Goal: Task Accomplishment & Management: Use online tool/utility

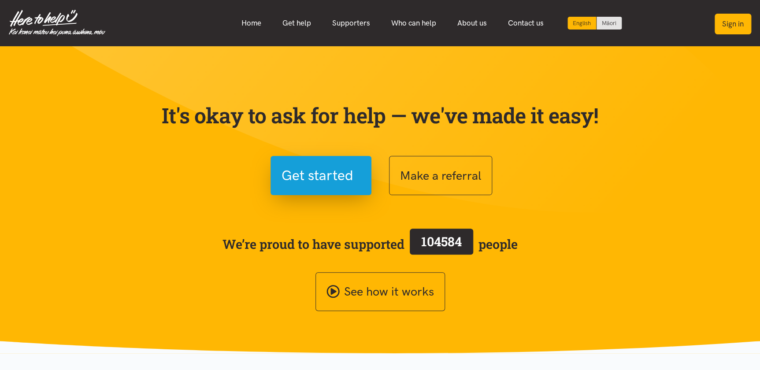
click at [728, 22] on button "Sign in" at bounding box center [733, 24] width 37 height 21
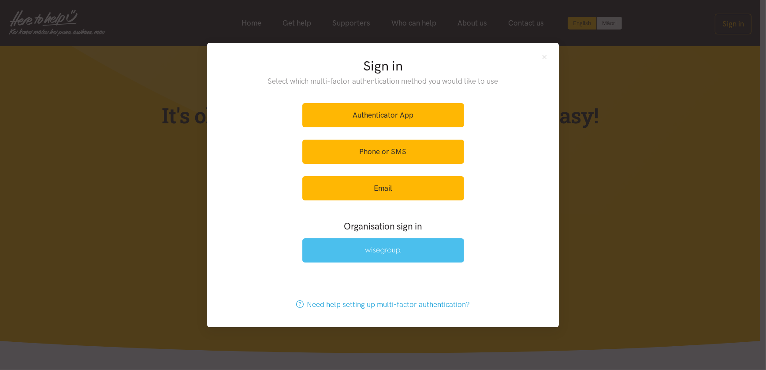
click at [395, 252] on img at bounding box center [383, 250] width 36 height 7
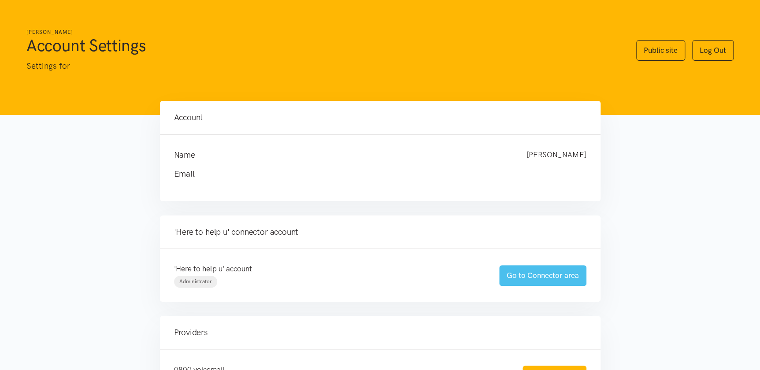
click at [552, 275] on link "Go to Connector area" at bounding box center [542, 275] width 87 height 21
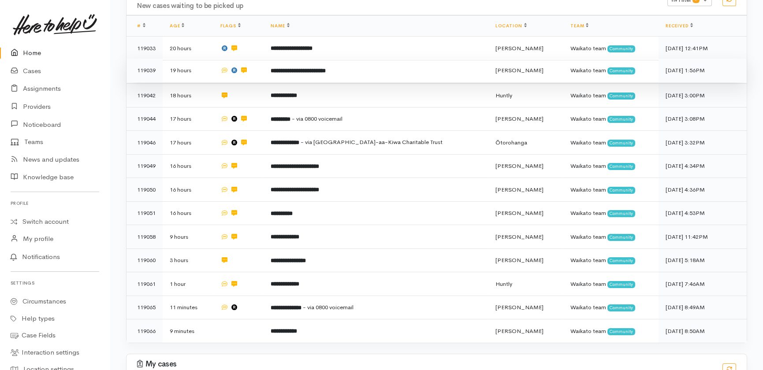
scroll to position [200, 0]
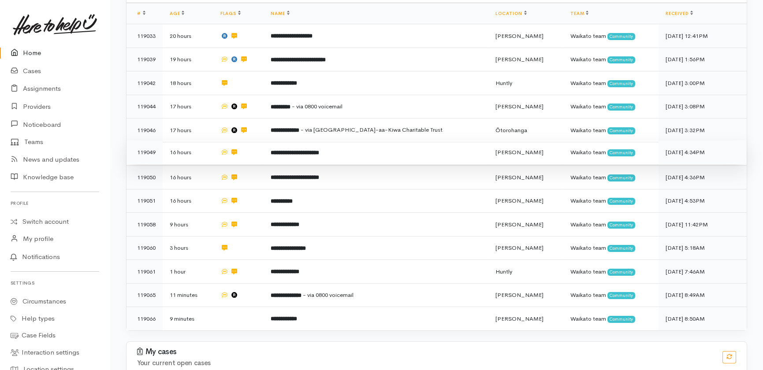
click at [399, 141] on td "**********" at bounding box center [376, 153] width 224 height 24
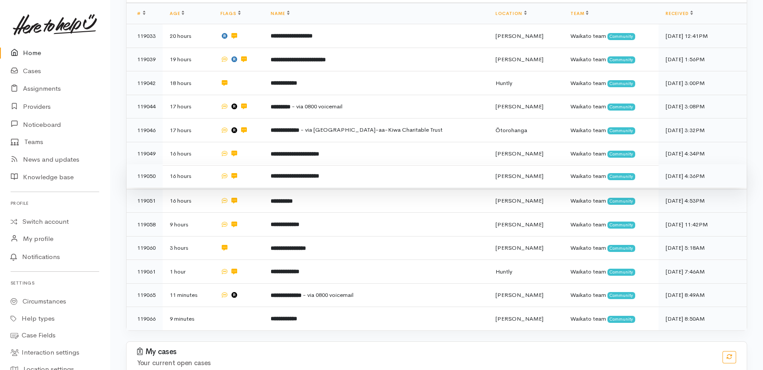
click at [385, 164] on td "**********" at bounding box center [376, 176] width 224 height 24
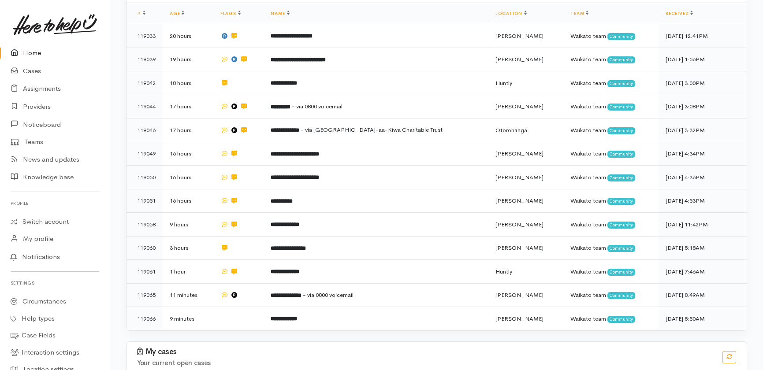
click at [32, 53] on link "Home" at bounding box center [55, 53] width 110 height 18
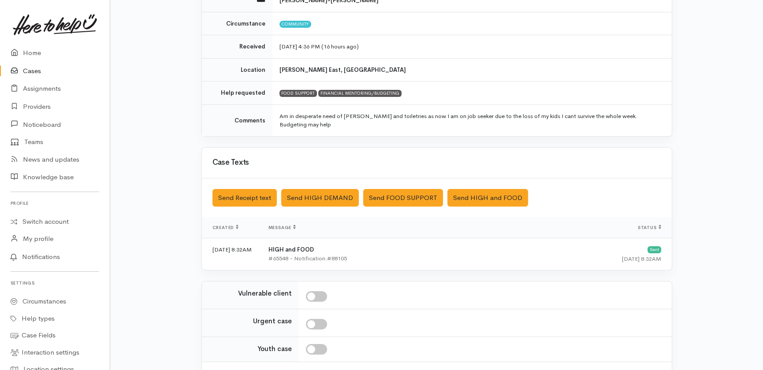
scroll to position [182, 0]
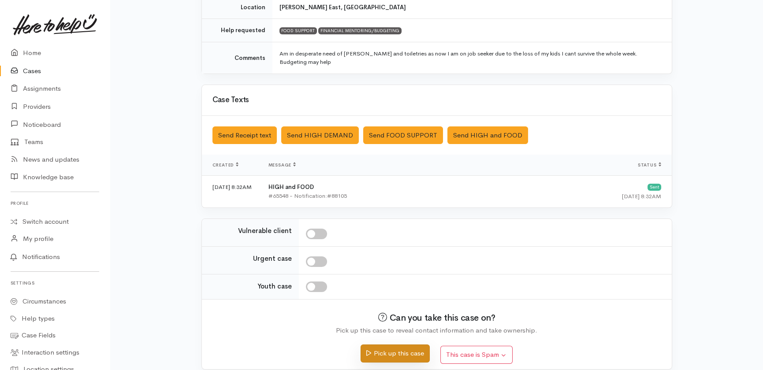
click at [405, 345] on button "Pick up this case" at bounding box center [395, 354] width 69 height 18
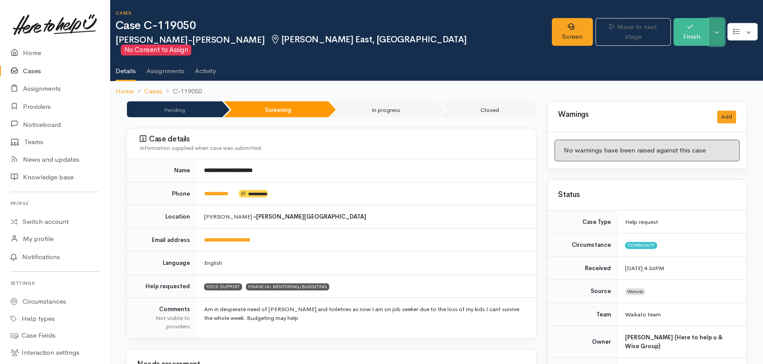
click at [720, 26] on button "Toggle Dropdown" at bounding box center [716, 32] width 15 height 28
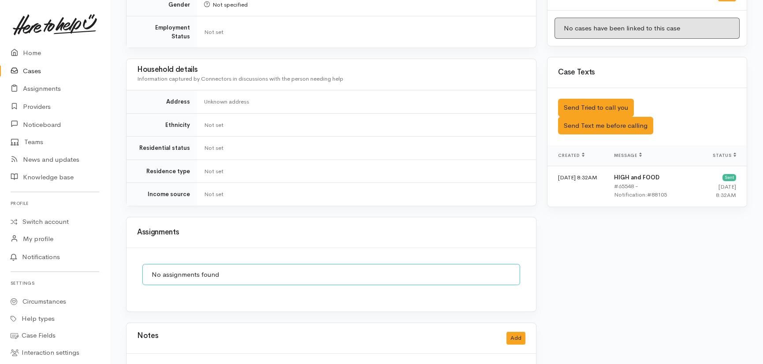
scroll to position [493, 0]
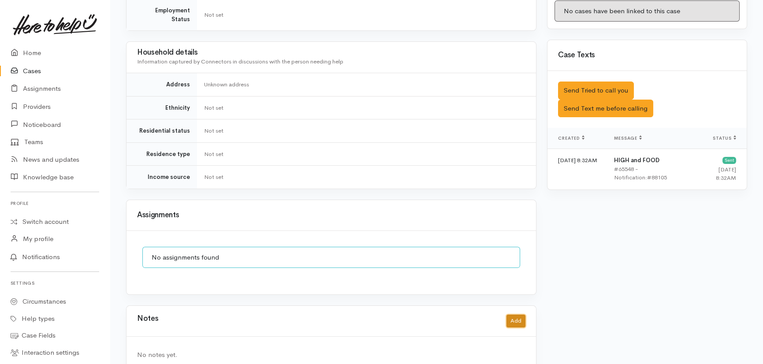
click at [518, 315] on button "Add" at bounding box center [516, 321] width 19 height 13
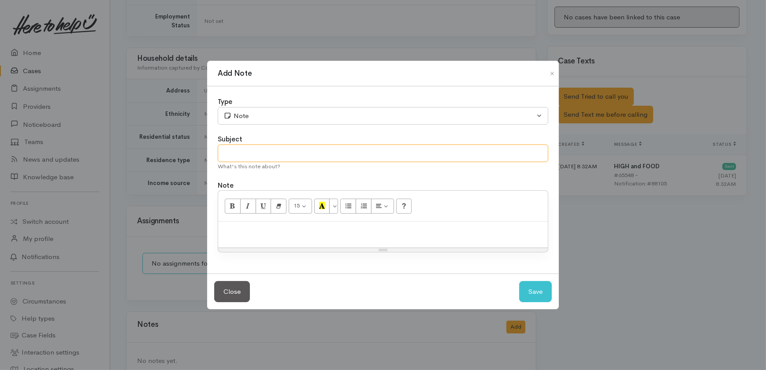
click at [277, 150] on input "text" at bounding box center [383, 154] width 331 height 18
type input "Duplicate"
click at [538, 291] on button "Save" at bounding box center [535, 292] width 33 height 22
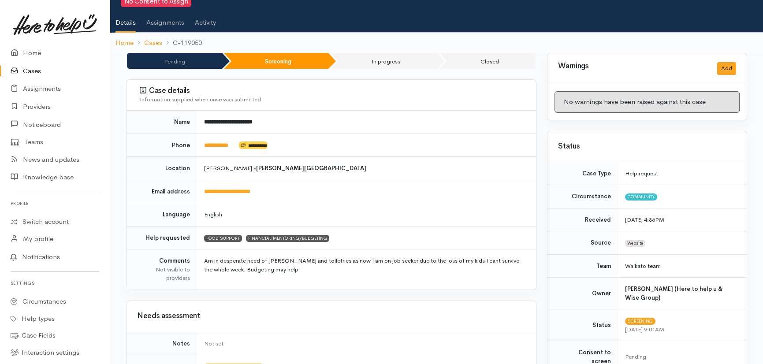
scroll to position [0, 0]
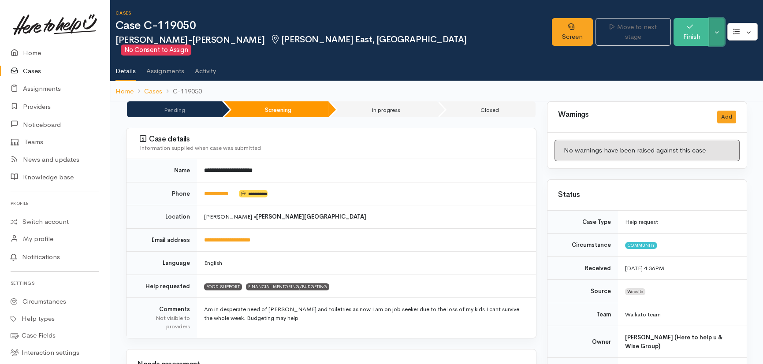
click at [718, 24] on button "Toggle Dropdown" at bounding box center [716, 32] width 15 height 28
click at [682, 62] on link "Cancel" at bounding box center [690, 61] width 70 height 14
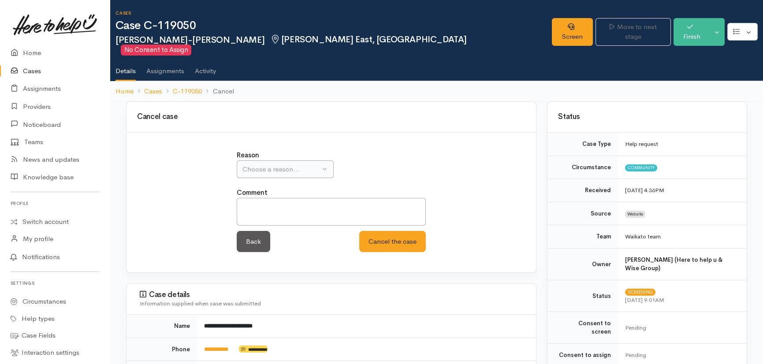
click at [300, 150] on div "Reason Inappropriate request Duplicate case Client withdrew case after contact …" at bounding box center [331, 164] width 189 height 28
drag, startPoint x: 300, startPoint y: 150, endPoint x: 297, endPoint y: 157, distance: 7.7
click at [297, 164] on div "Choose a reason..." at bounding box center [281, 169] width 78 height 10
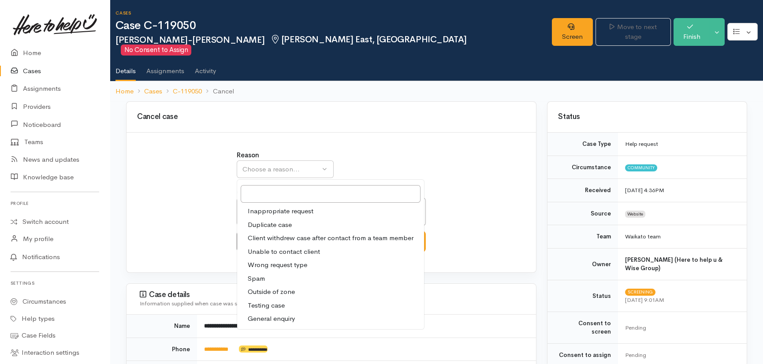
click at [269, 220] on span "Duplicate case" at bounding box center [270, 225] width 44 height 10
select select "2"
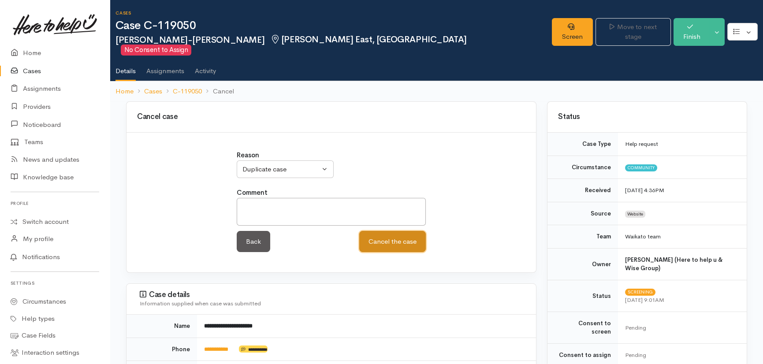
click at [387, 232] on button "Cancel the case" at bounding box center [392, 242] width 67 height 22
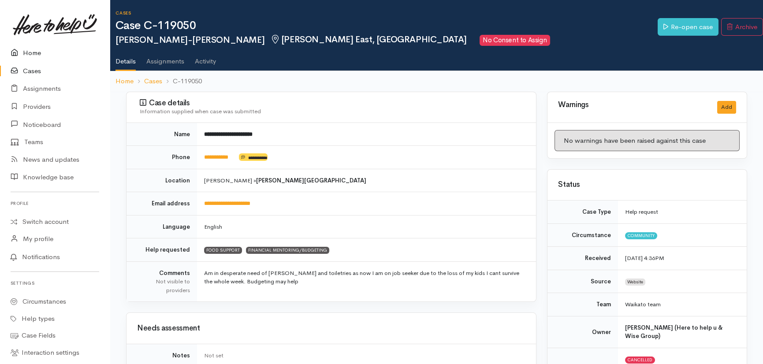
click at [32, 54] on link "Home" at bounding box center [55, 53] width 110 height 18
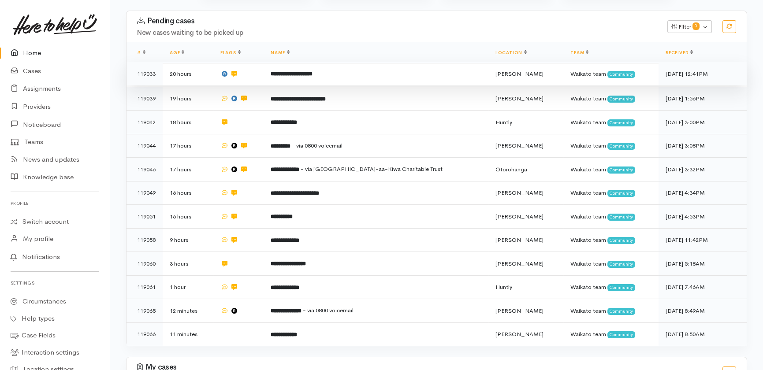
scroll to position [206, 0]
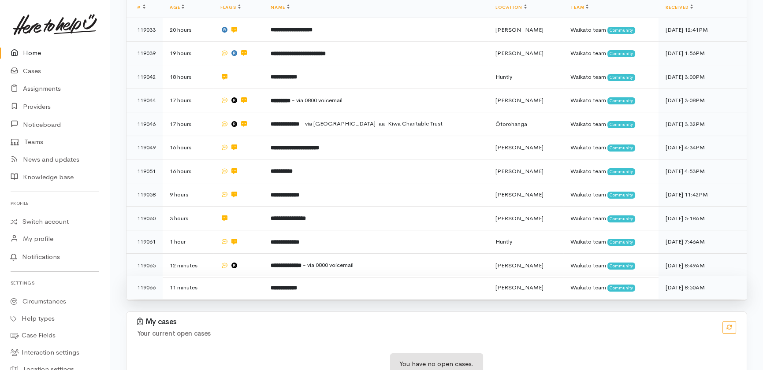
click at [242, 276] on td at bounding box center [238, 287] width 51 height 23
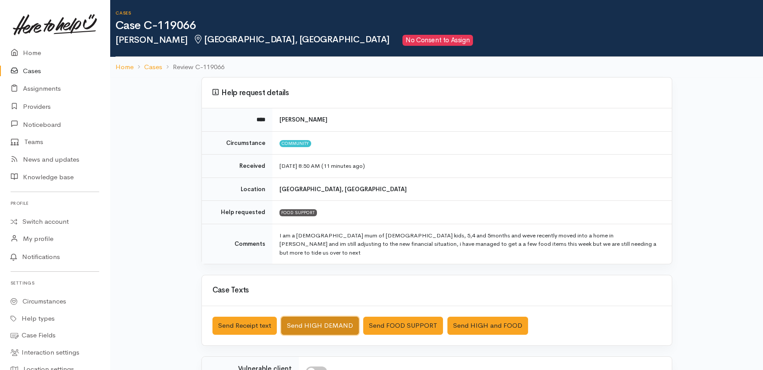
click at [322, 317] on button "Send HIGH DEMAND" at bounding box center [320, 326] width 78 height 18
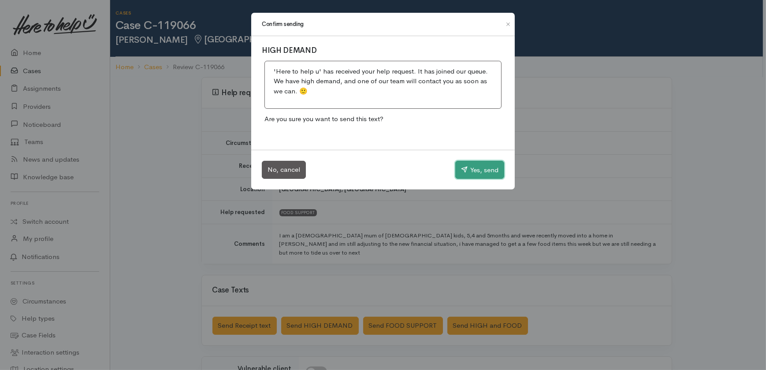
click at [487, 169] on button "Yes, send" at bounding box center [479, 170] width 49 height 19
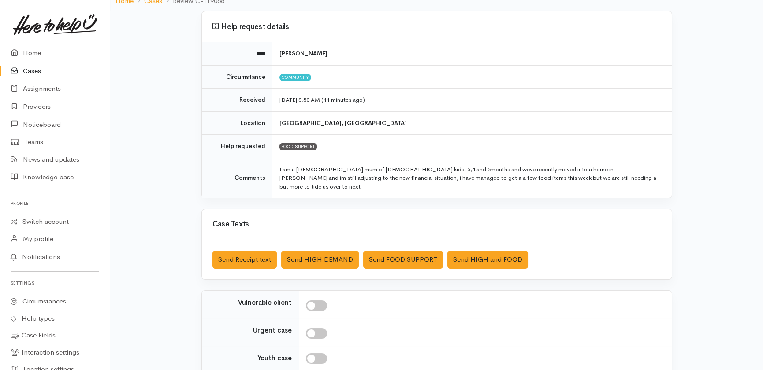
scroll to position [138, 0]
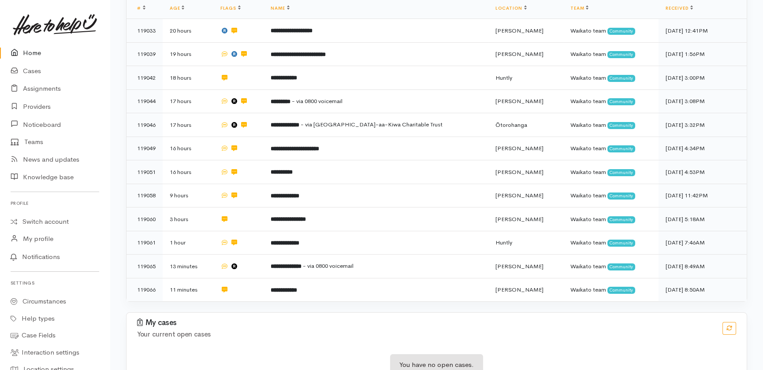
scroll to position [206, 0]
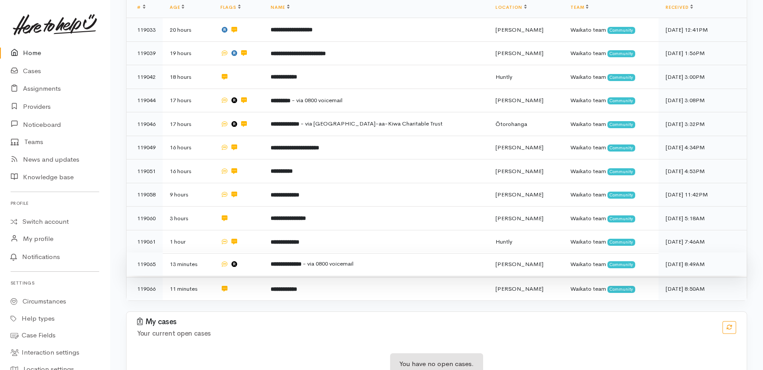
click at [262, 253] on td at bounding box center [238, 265] width 51 height 24
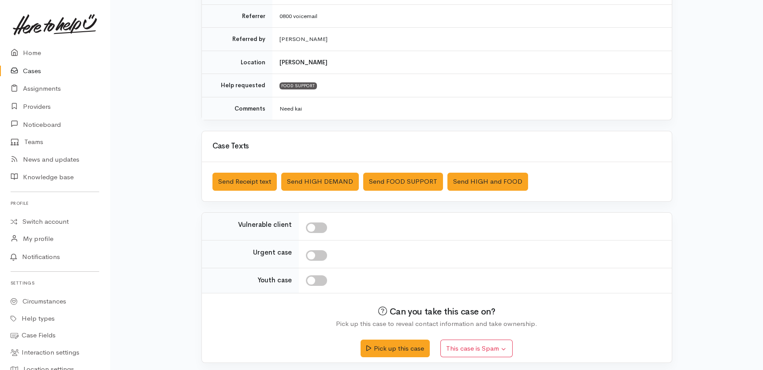
scroll to position [176, 0]
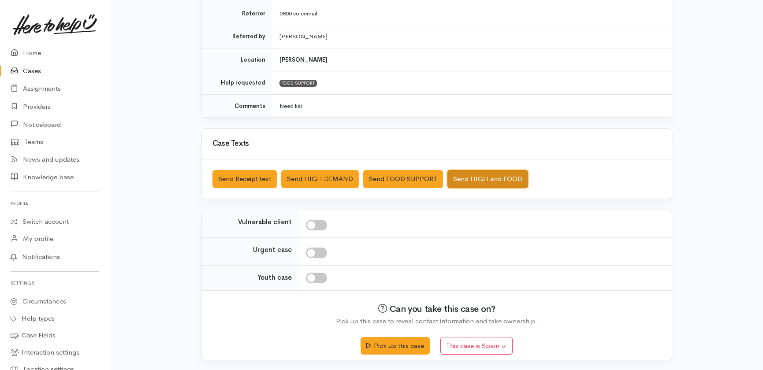
click at [488, 173] on button "Send HIGH and FOOD" at bounding box center [487, 179] width 81 height 18
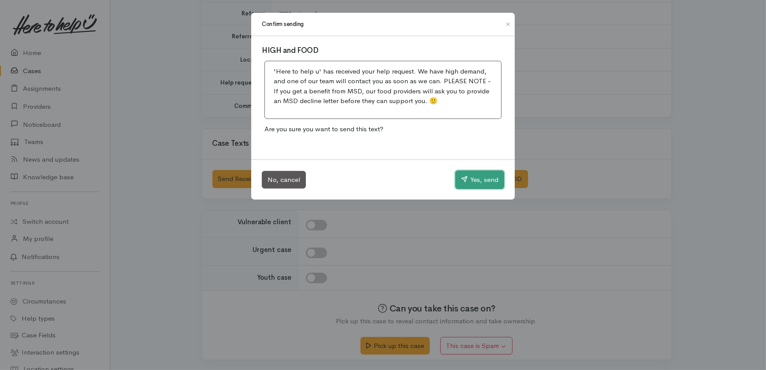
click at [484, 178] on button "Yes, send" at bounding box center [479, 180] width 49 height 19
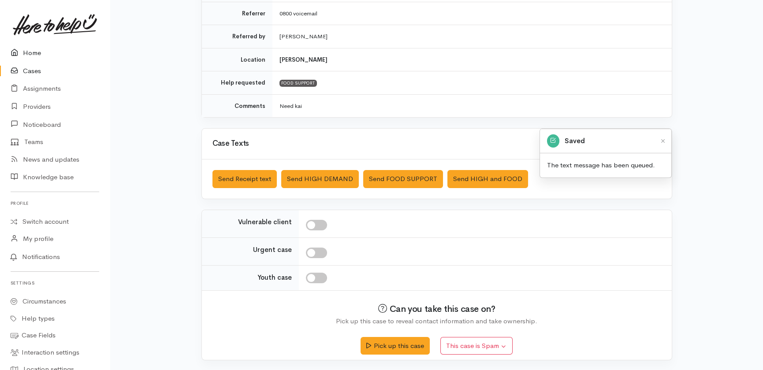
click at [37, 54] on link "Home" at bounding box center [55, 53] width 110 height 18
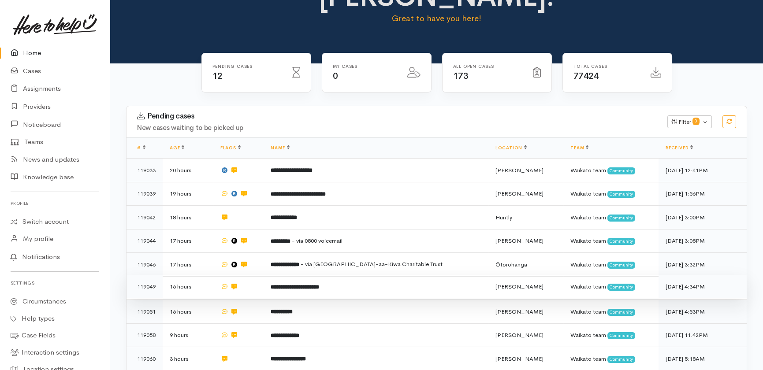
scroll to position [206, 0]
